Goal: Information Seeking & Learning: Understand process/instructions

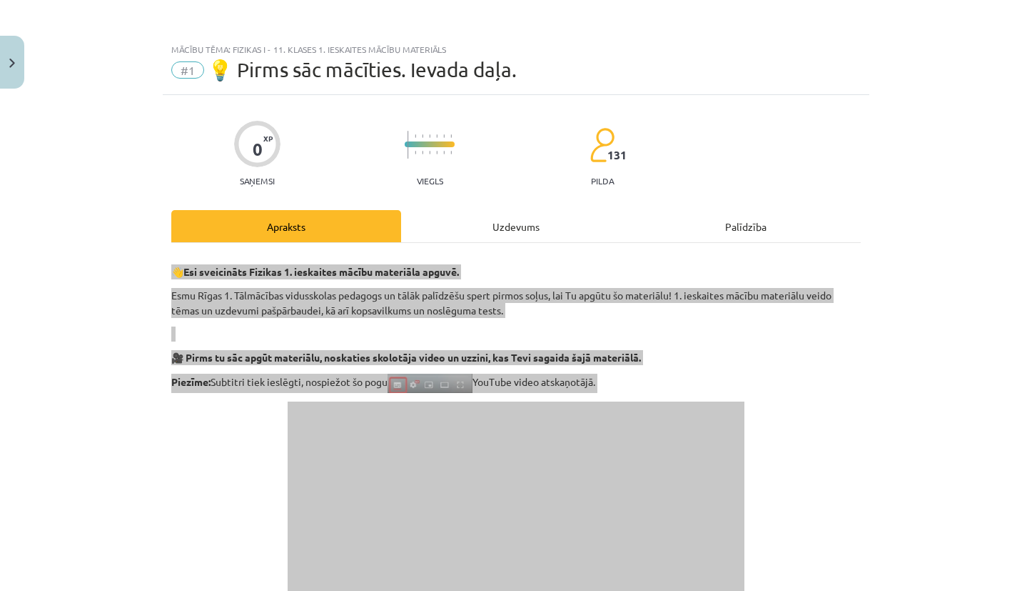
scroll to position [869, 0]
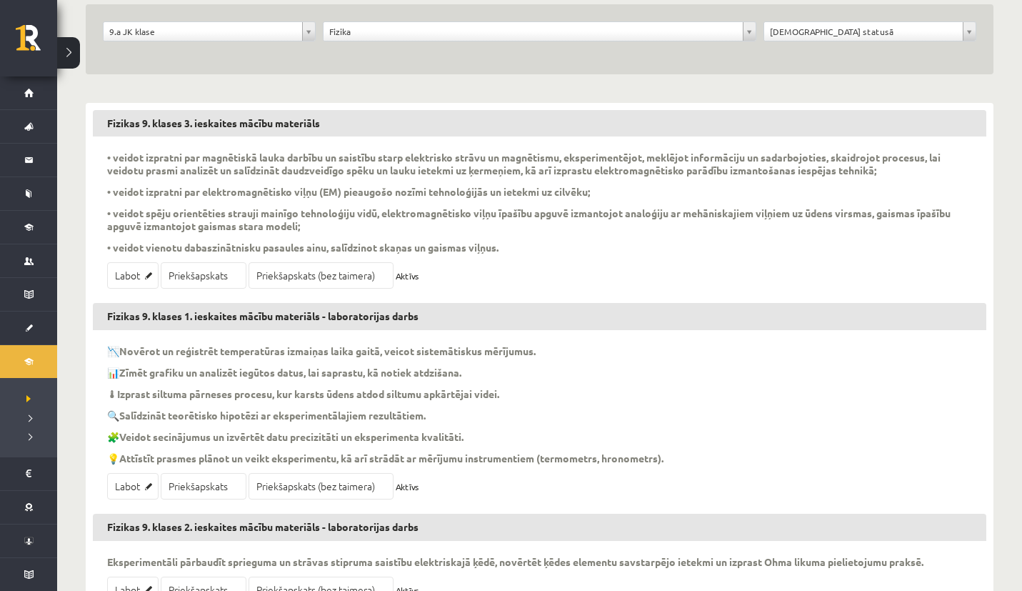
scroll to position [193, 0]
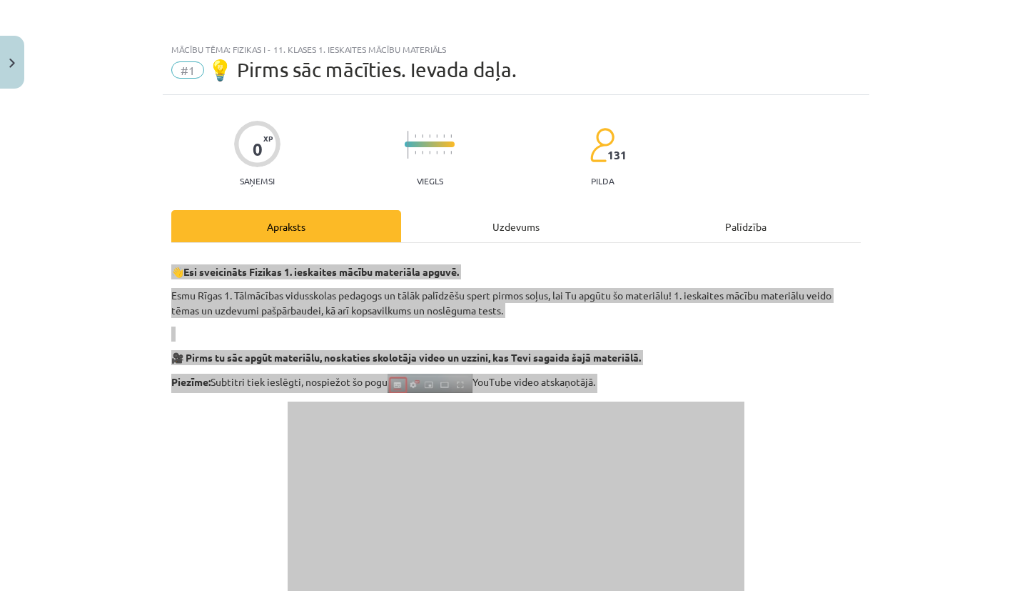
scroll to position [869, 0]
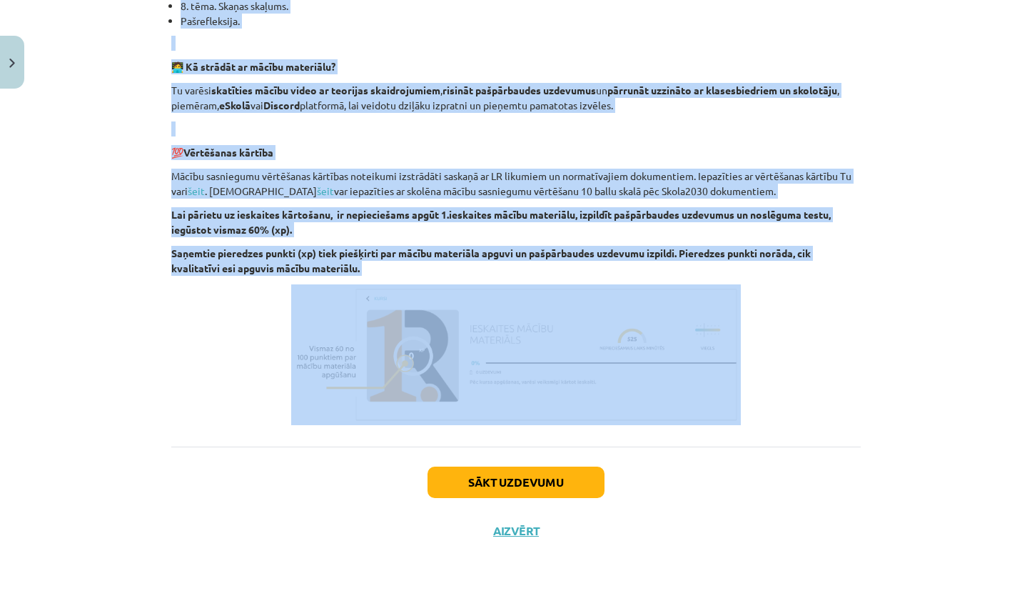
click at [690, 146] on p "💯 Vērtēšanas kārtība" at bounding box center [516, 152] width 690 height 15
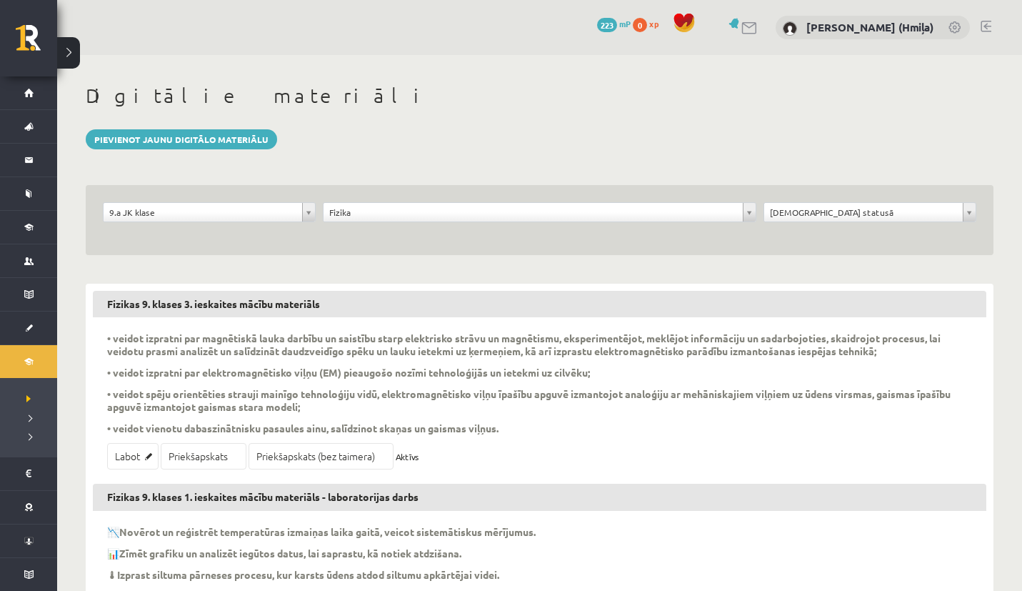
scroll to position [471, 0]
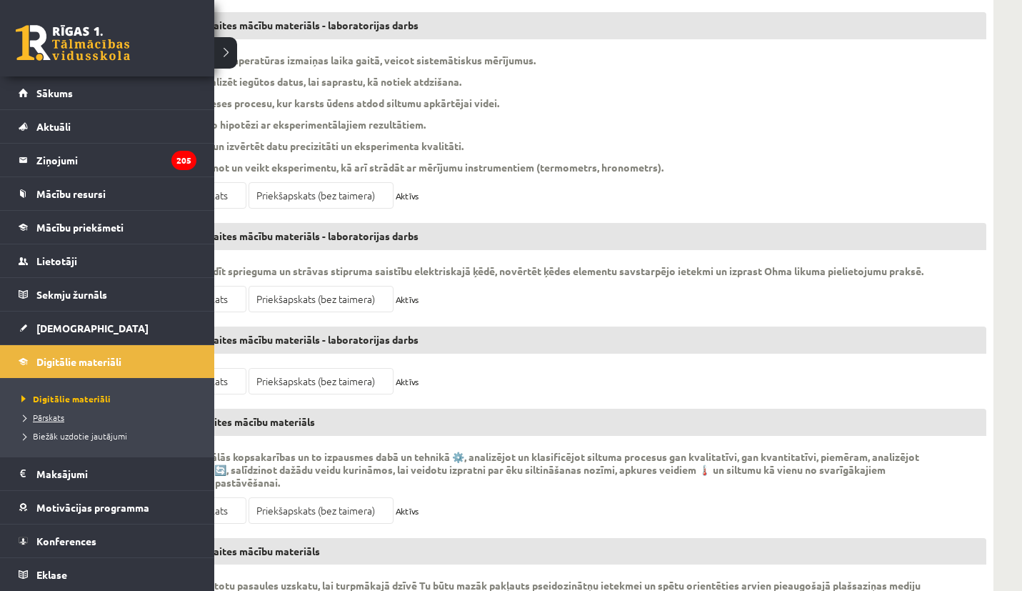
click at [56, 414] on span "Pārskats" at bounding box center [41, 416] width 46 height 11
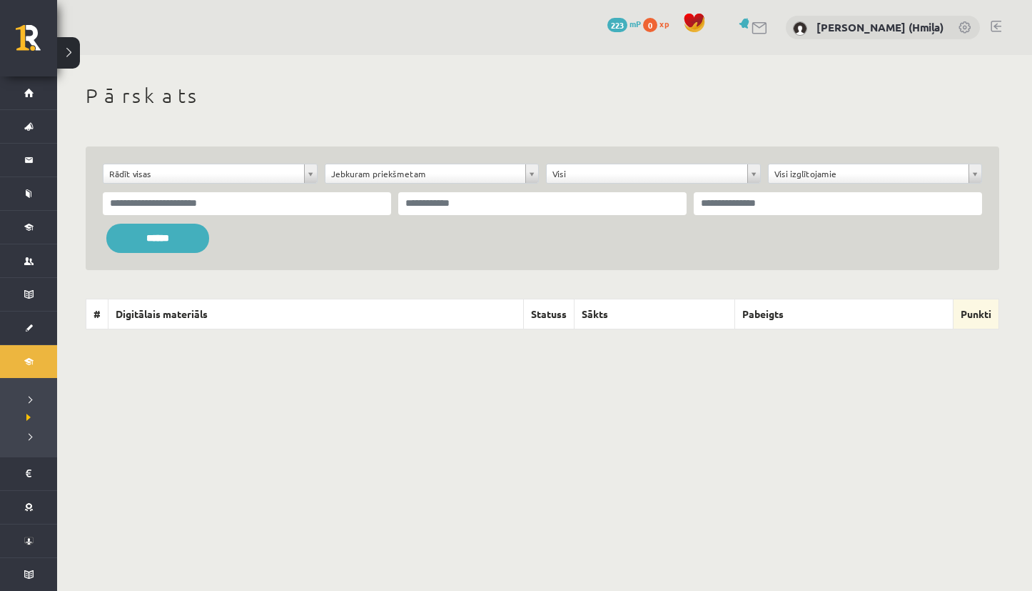
drag, startPoint x: 321, startPoint y: 167, endPoint x: 345, endPoint y: 167, distance: 23.6
click at [322, 167] on div "**********" at bounding box center [432, 174] width 222 height 20
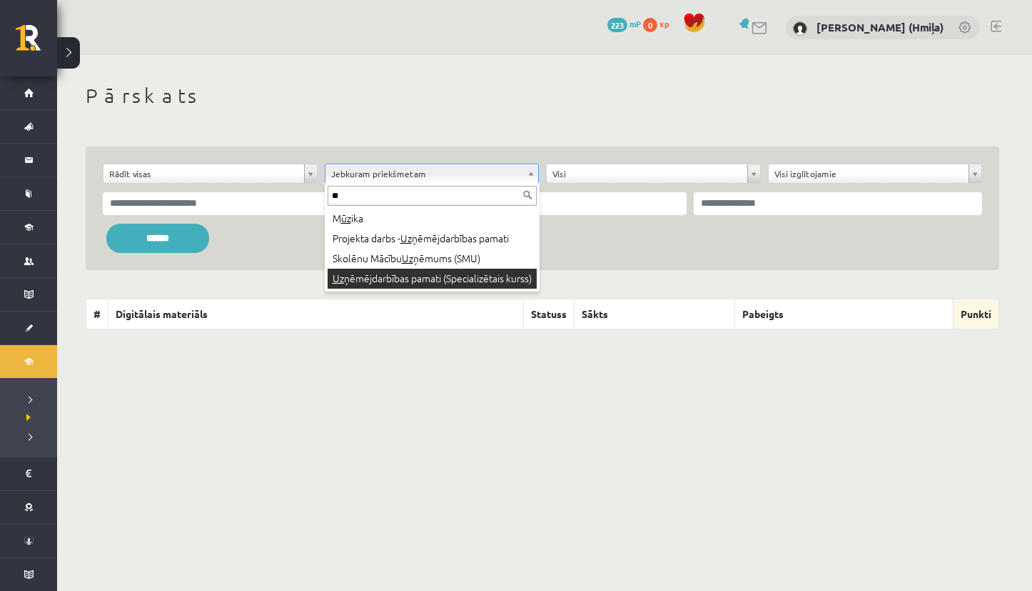
type input "**"
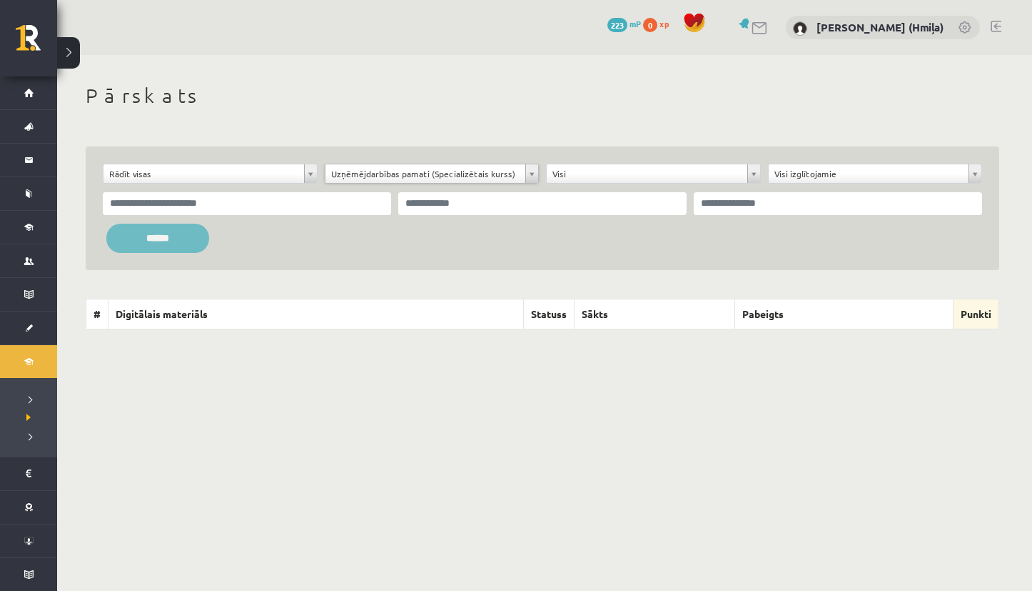
click at [184, 238] on input "******" at bounding box center [157, 237] width 103 height 29
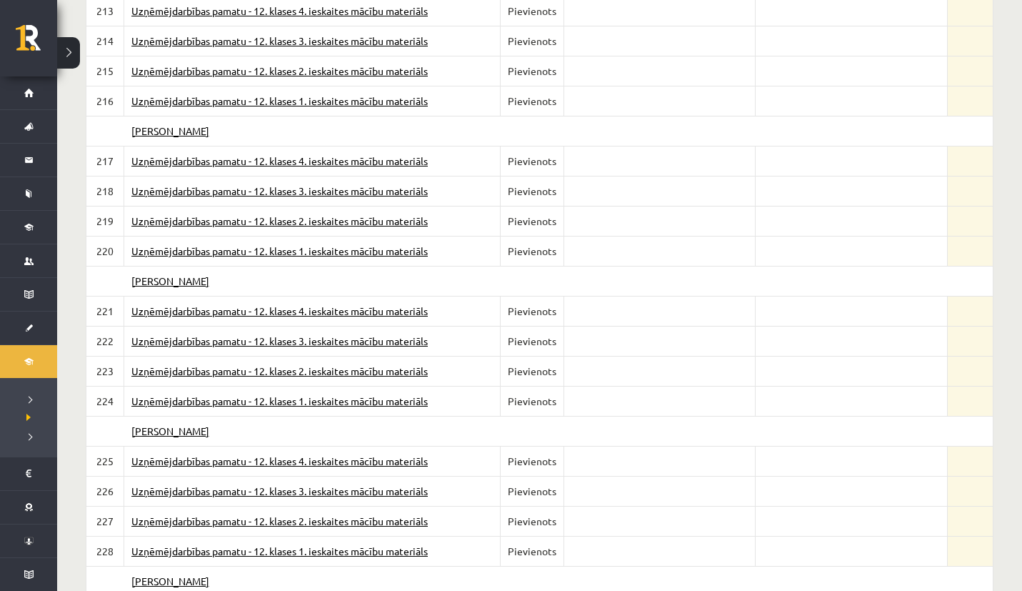
scroll to position [8671, 0]
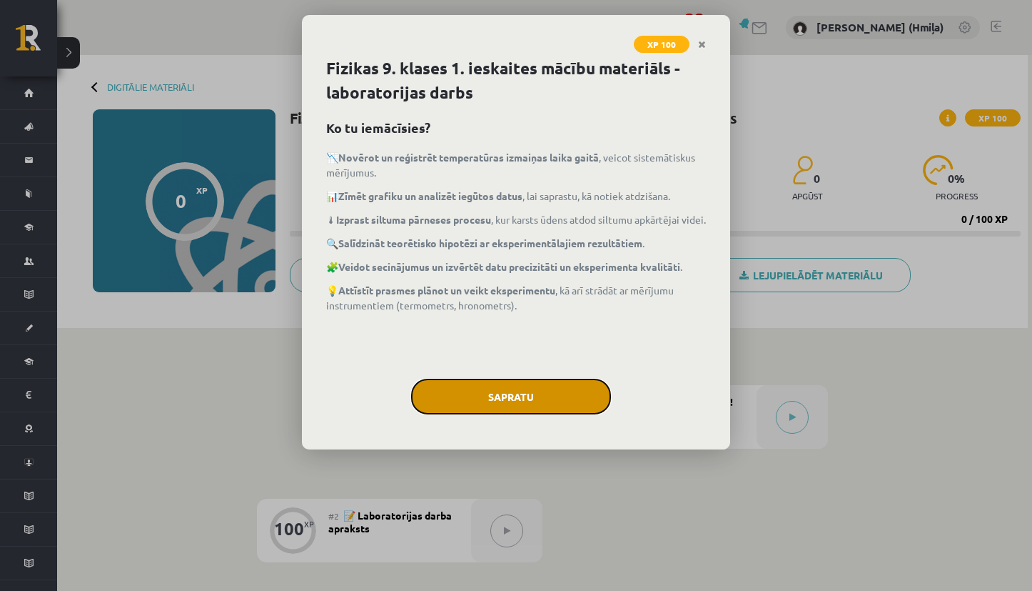
click at [545, 403] on button "Sapratu" at bounding box center [511, 396] width 200 height 36
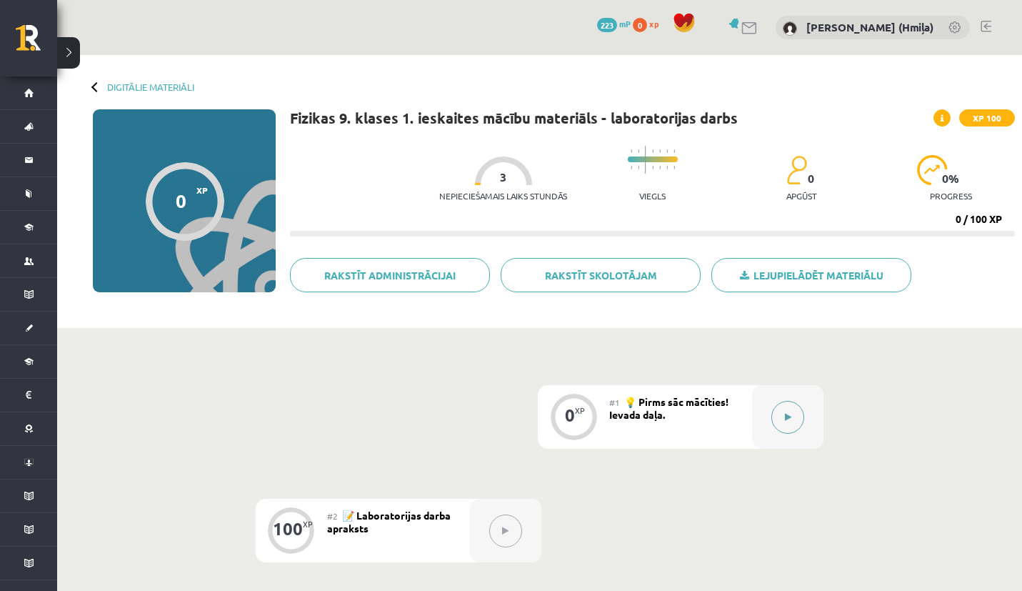
click at [785, 411] on button at bounding box center [787, 417] width 33 height 33
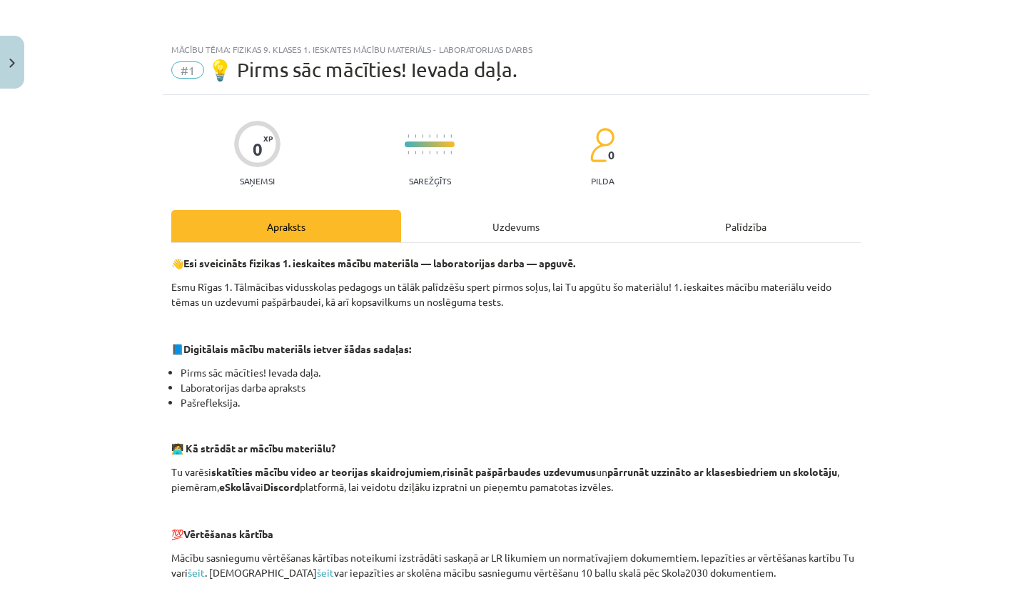
scroll to position [403, 0]
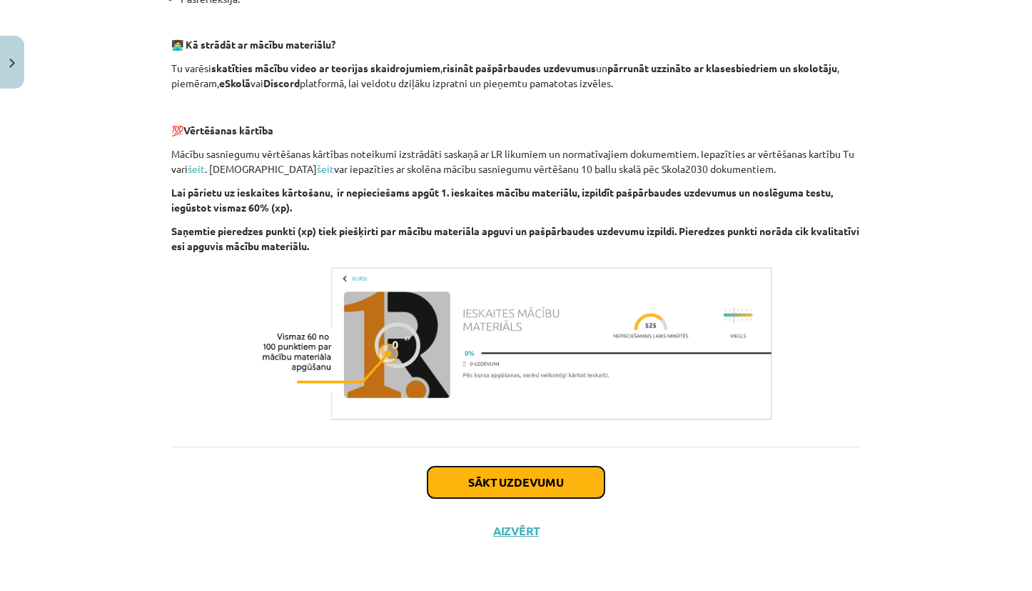
click at [587, 483] on button "Sākt uzdevumu" at bounding box center [516, 481] width 177 height 31
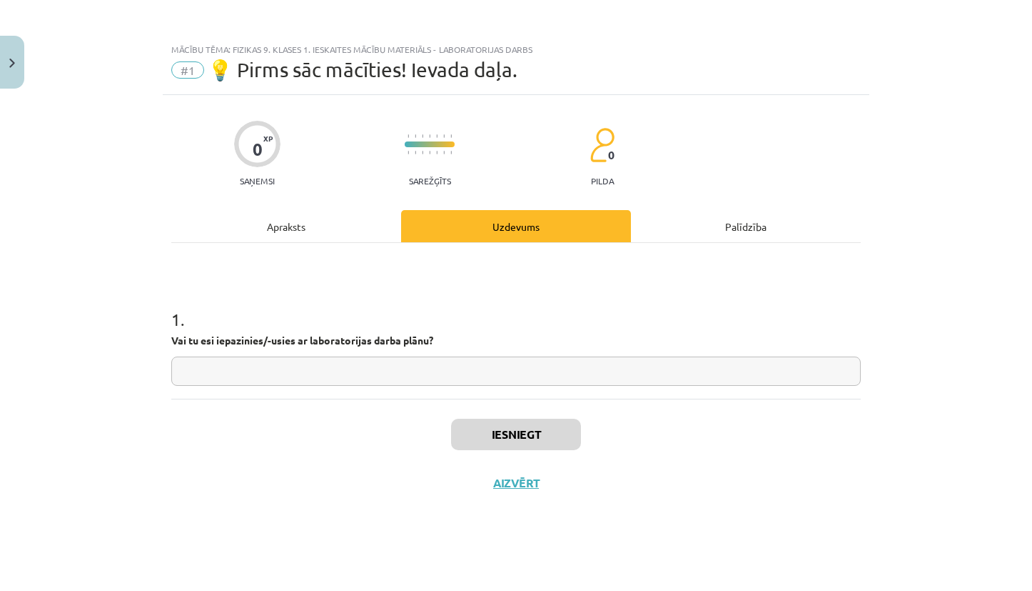
click at [484, 383] on input "text" at bounding box center [516, 370] width 690 height 29
type input "***"
click at [540, 439] on button "Iesniegt" at bounding box center [516, 433] width 130 height 31
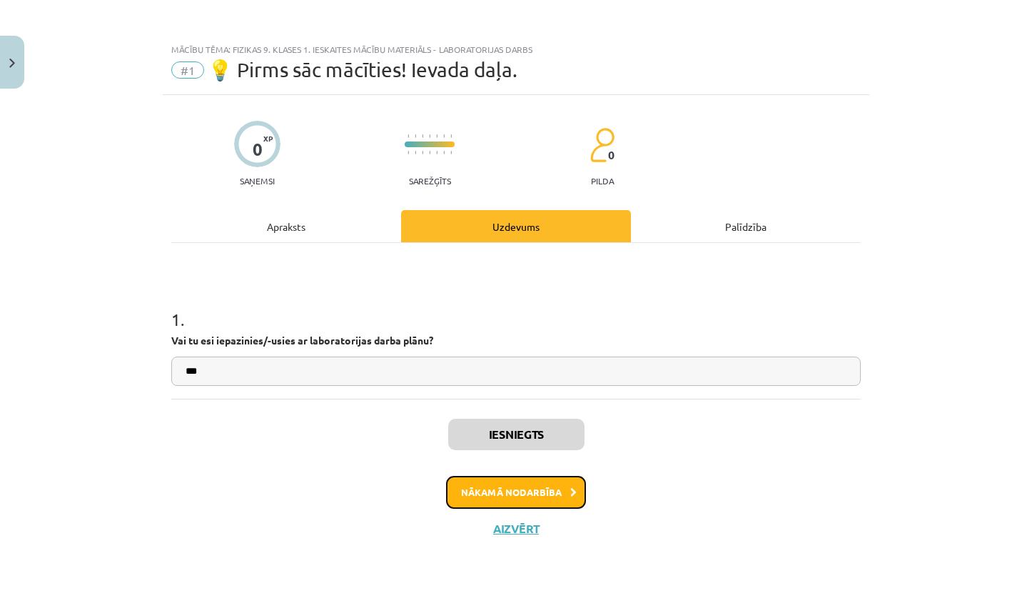
click at [564, 491] on button "Nākamā nodarbība" at bounding box center [516, 492] width 140 height 33
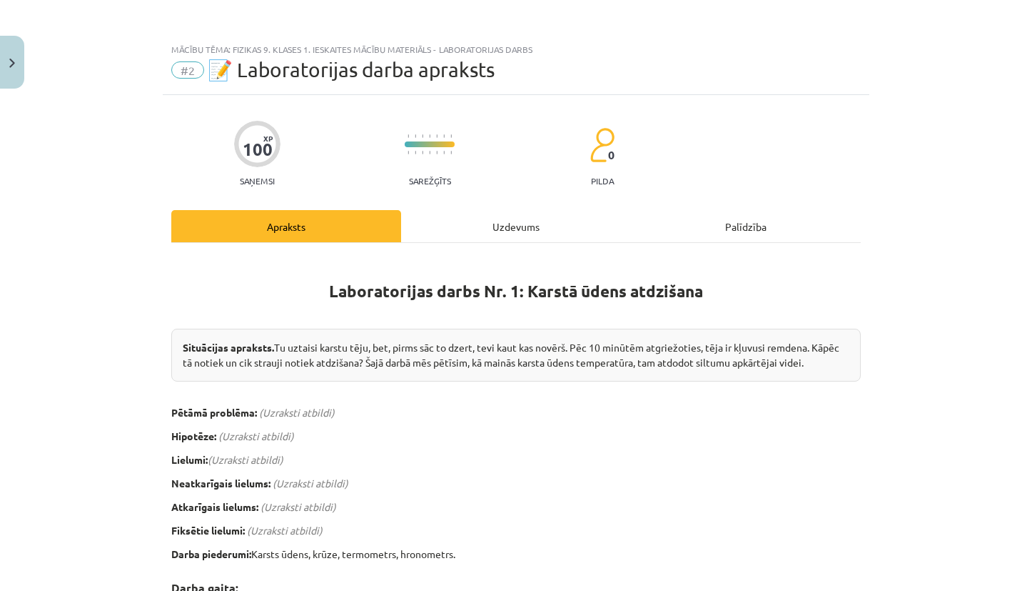
scroll to position [508, 0]
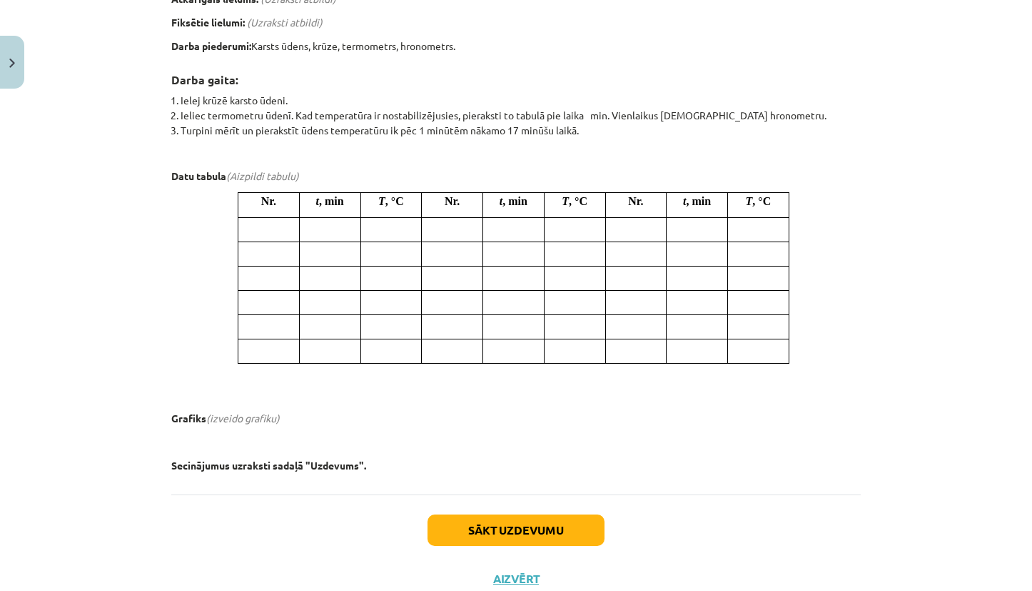
click at [308, 455] on div "Laboratorijas darbs Nr. 1: Karstā ūdens atdzišana Situācijas apraksts. Tu uztai…" at bounding box center [516, 110] width 690 height 725
click at [308, 458] on p "Secinājumus uzraksti sadaļā "Uzdevums"." at bounding box center [516, 465] width 690 height 15
click at [312, 461] on b "Secinājumus uzraksti sadaļā "Uzdevums"." at bounding box center [268, 464] width 195 height 13
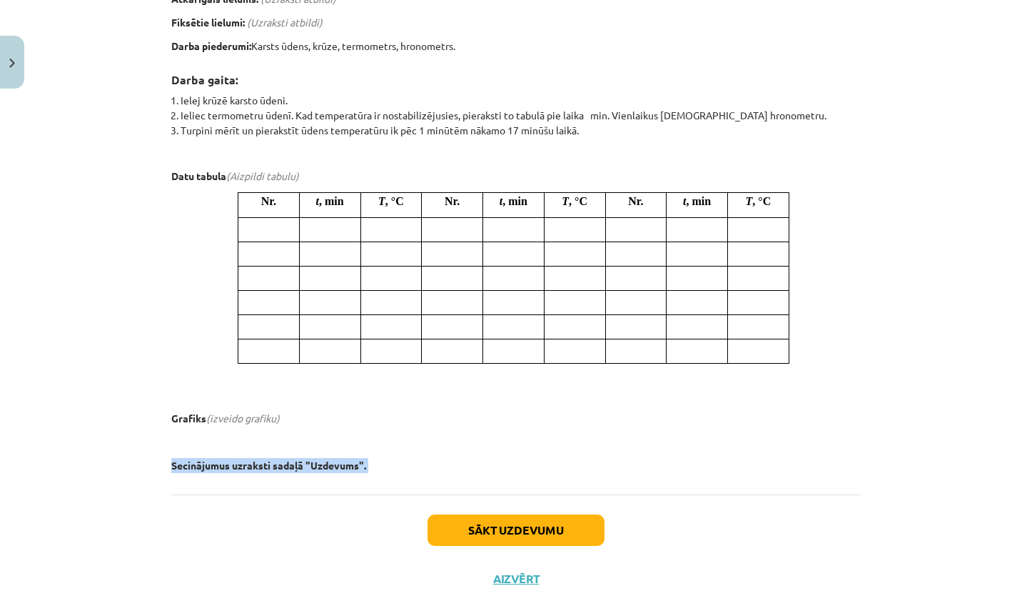
click at [312, 461] on b "Secinājumus uzraksti sadaļā "Uzdevums"." at bounding box center [268, 464] width 195 height 13
copy b "Secinājumus uzraksti sadaļā "Uzdevums"."
drag, startPoint x: 203, startPoint y: 415, endPoint x: 318, endPoint y: 417, distance: 114.3
click at [318, 417] on p "Grafiks (izveido grafiku)" at bounding box center [516, 418] width 690 height 15
copy em "(izveido grafiku)"
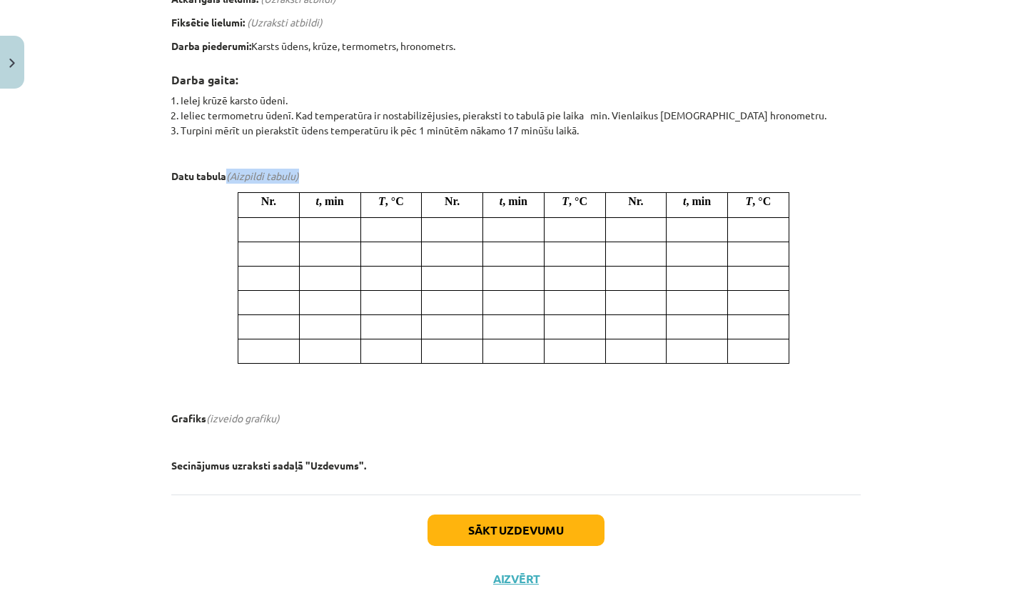
drag, startPoint x: 258, startPoint y: 177, endPoint x: 333, endPoint y: 179, distance: 74.3
click at [333, 179] on p "Datu tabula (Aizpildi tabulu)" at bounding box center [516, 176] width 690 height 15
copy em "(Aizpildi tabulu)"
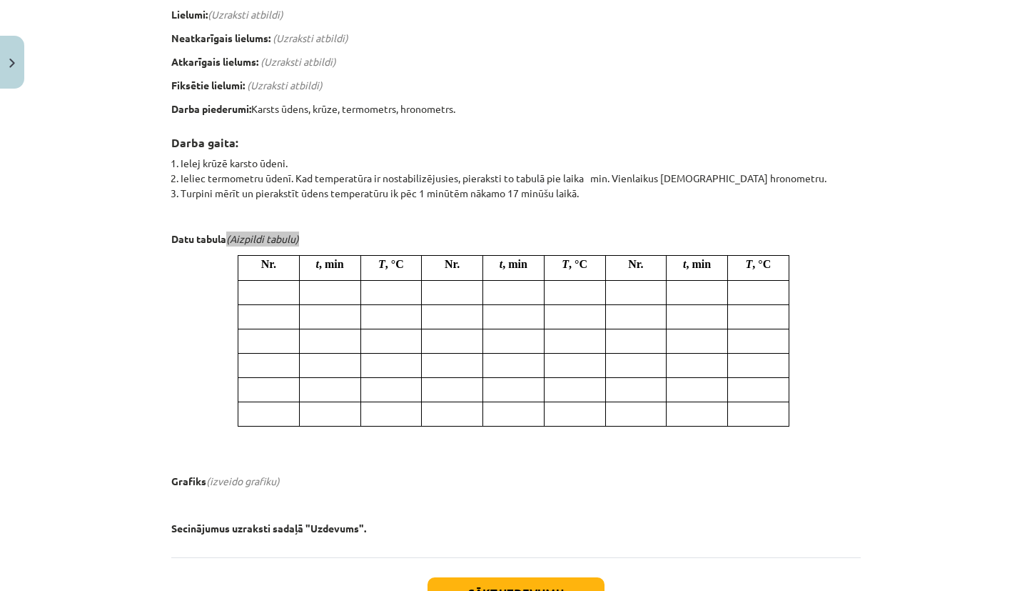
scroll to position [252, 0]
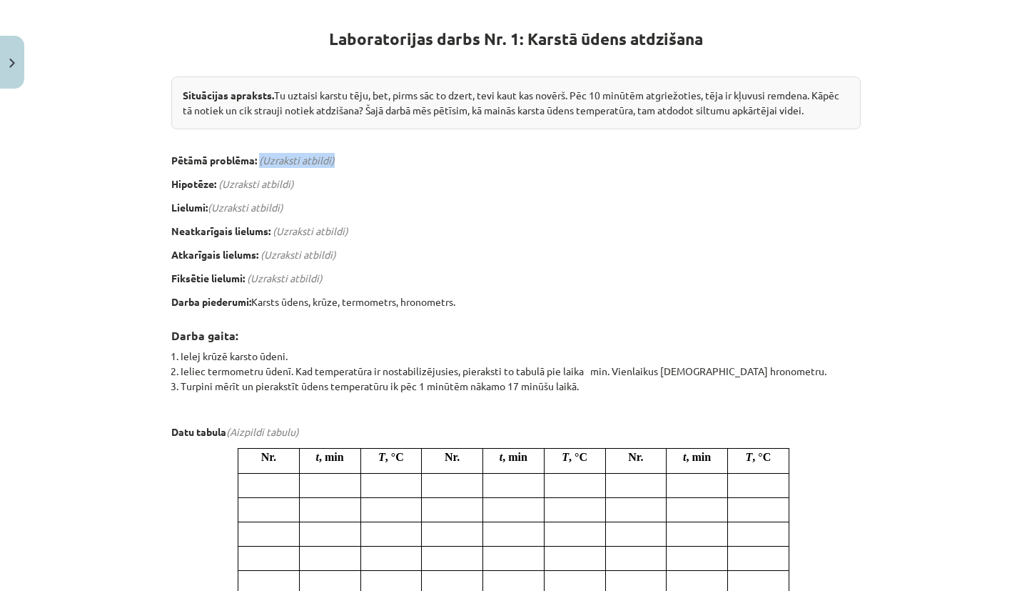
drag, startPoint x: 256, startPoint y: 158, endPoint x: 371, endPoint y: 160, distance: 115.0
click at [370, 160] on p "Pētāmā problēma: (Uzraksti atbildi)" at bounding box center [516, 160] width 690 height 15
copy em "(Uzraksti atbildi)"
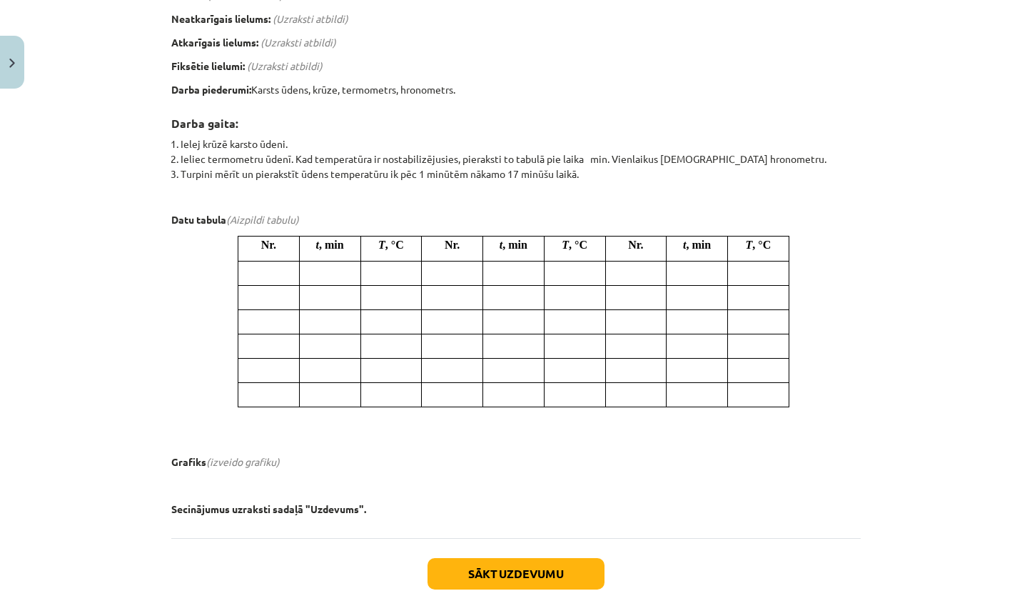
scroll to position [554, 0]
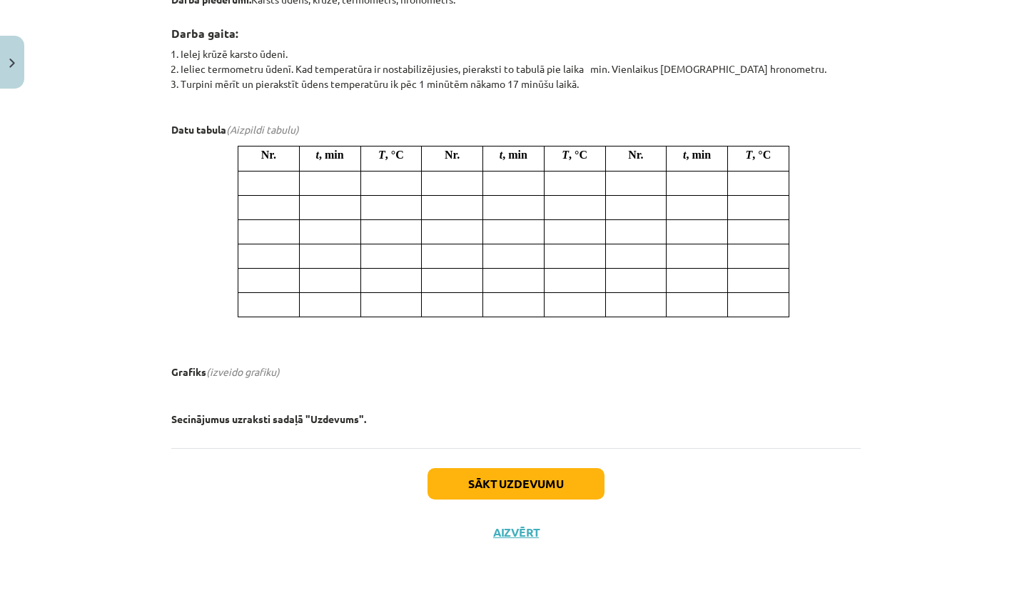
click at [229, 416] on b "Secinājumus uzraksti sadaļā "Uzdevums"." at bounding box center [268, 418] width 195 height 13
drag, startPoint x: 228, startPoint y: 416, endPoint x: 372, endPoint y: 422, distance: 144.4
click at [372, 422] on p "Secinājumus uzraksti sadaļā "Uzdevums"." at bounding box center [516, 418] width 690 height 15
copy b "uzraksti sadaļā "Uzdevums"."
click at [226, 368] on em "(izveido grafiku)" at bounding box center [243, 371] width 74 height 13
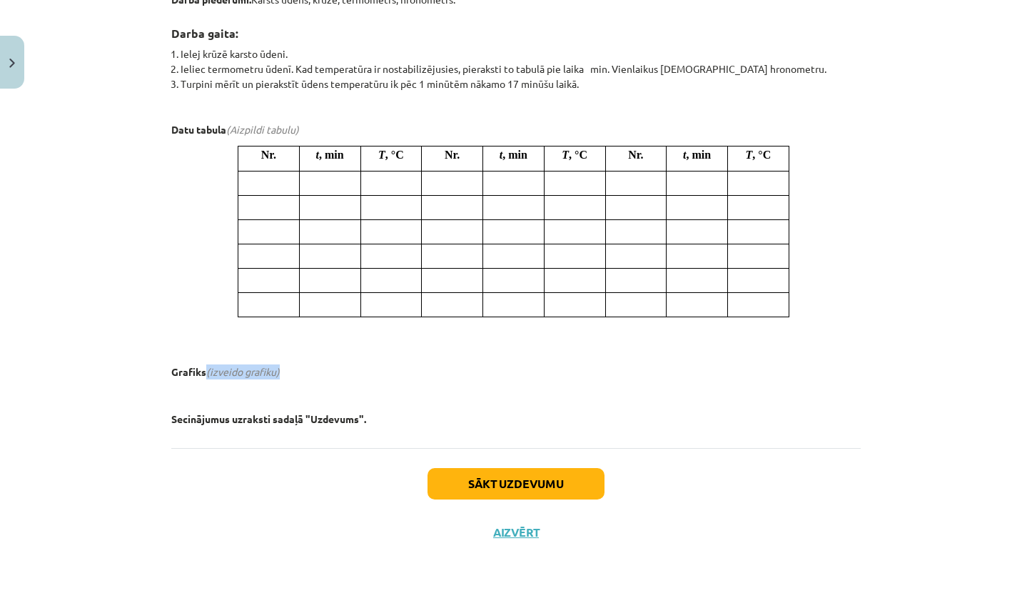
drag, startPoint x: 203, startPoint y: 373, endPoint x: 317, endPoint y: 368, distance: 113.6
click at [317, 368] on p "Grafiks (izveido grafiku)" at bounding box center [516, 371] width 690 height 15
copy em "(izveido grafiku)"
drag, startPoint x: 226, startPoint y: 127, endPoint x: 324, endPoint y: 130, distance: 98.6
click at [324, 130] on p "Datu tabula (Aizpildi tabulu)" at bounding box center [516, 129] width 690 height 15
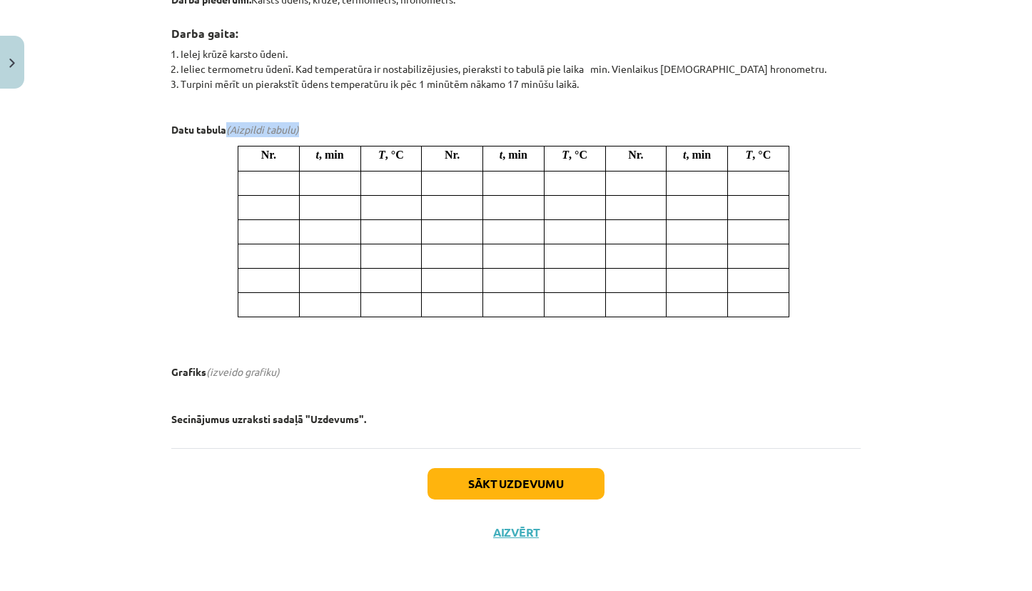
copy em "(Aizpildi tabulu)"
click at [325, 423] on p "Secinājumus uzraksti sadaļā "Uzdevums"." at bounding box center [516, 418] width 690 height 15
copy b "Secinājumus uzraksti sadaļā "Uzdevums"."
